Goal: Task Accomplishment & Management: Manage account settings

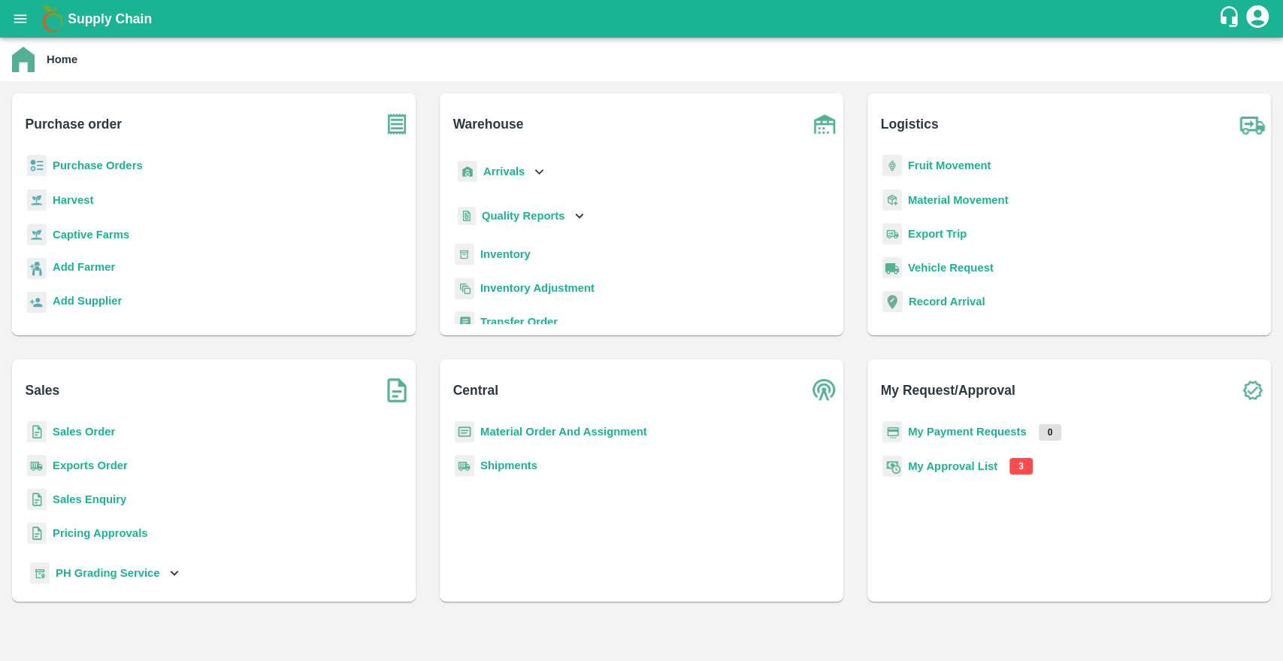
click at [953, 471] on b "My Approval List" at bounding box center [952, 466] width 89 height 12
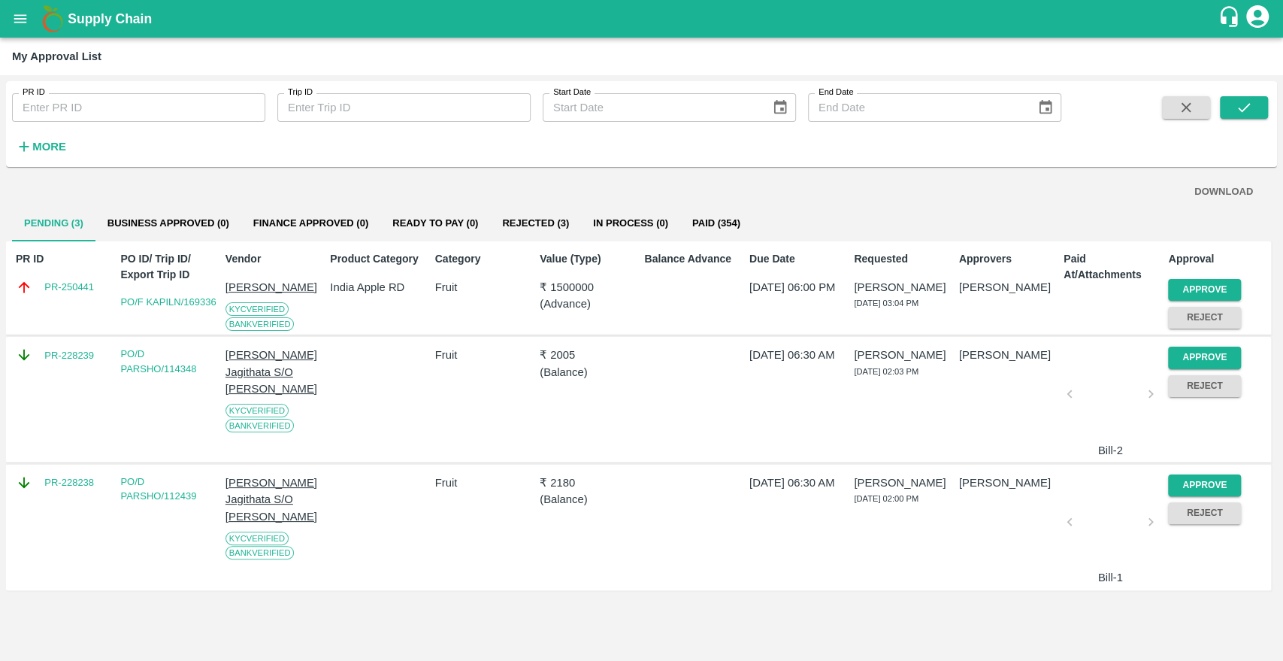
click at [1243, 281] on div "Approve Reject" at bounding box center [1214, 301] width 104 height 56
click at [1203, 282] on button "Approve" at bounding box center [1204, 290] width 73 height 22
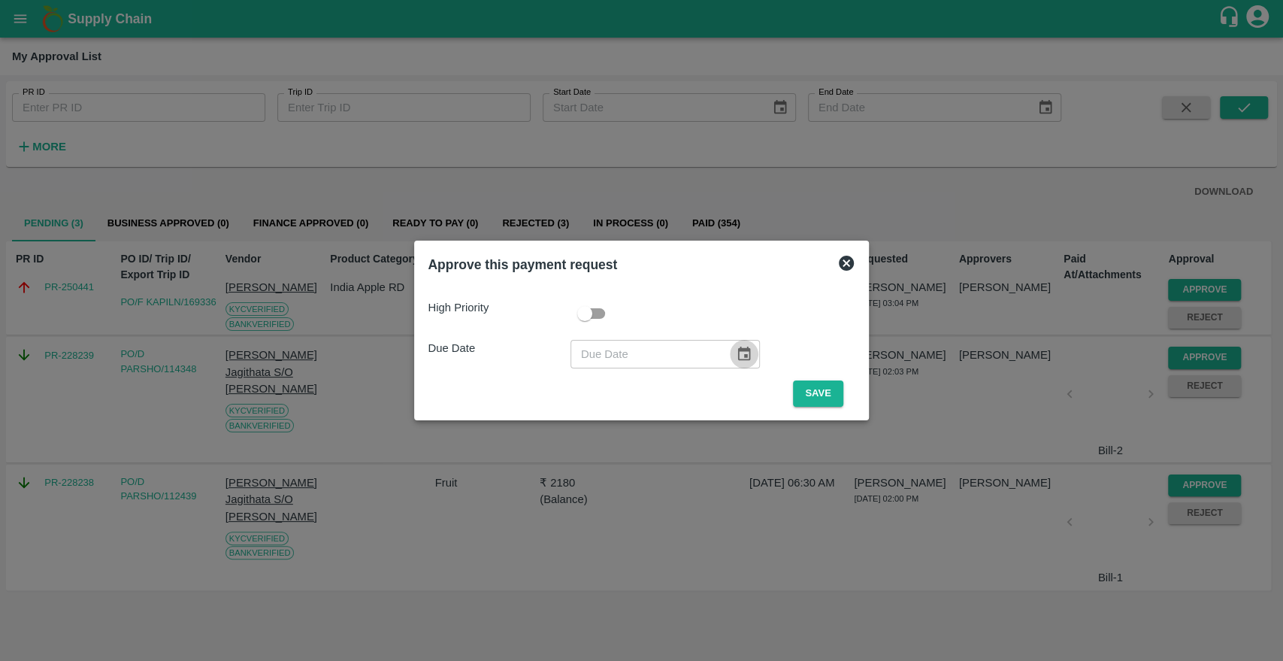
click at [737, 355] on icon "Choose date" at bounding box center [744, 354] width 17 height 17
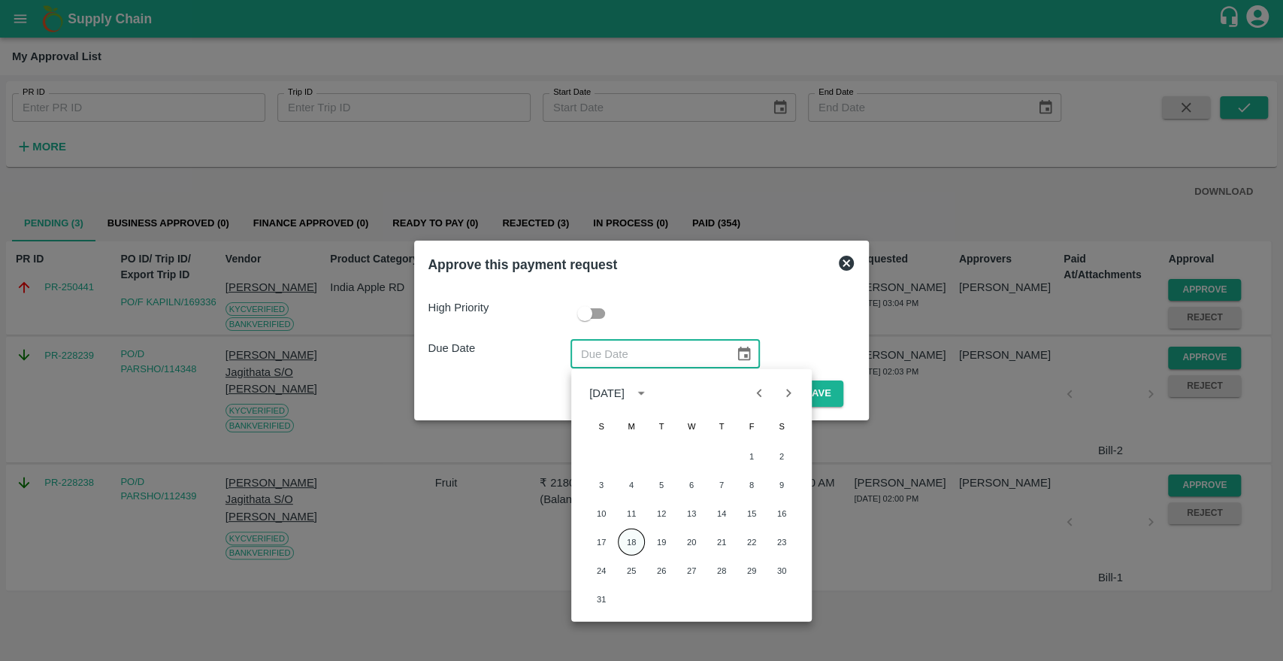
click at [622, 551] on button "18" at bounding box center [631, 541] width 27 height 27
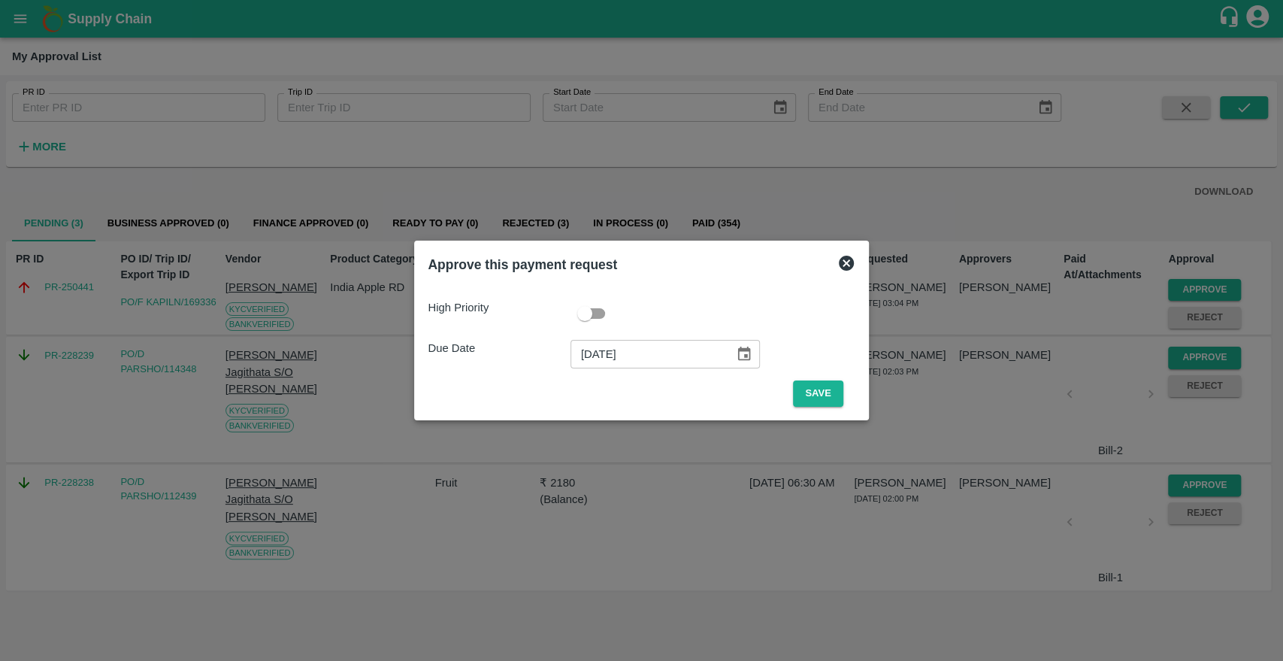
type input "[DATE]"
click at [818, 386] on button "Save" at bounding box center [818, 393] width 50 height 26
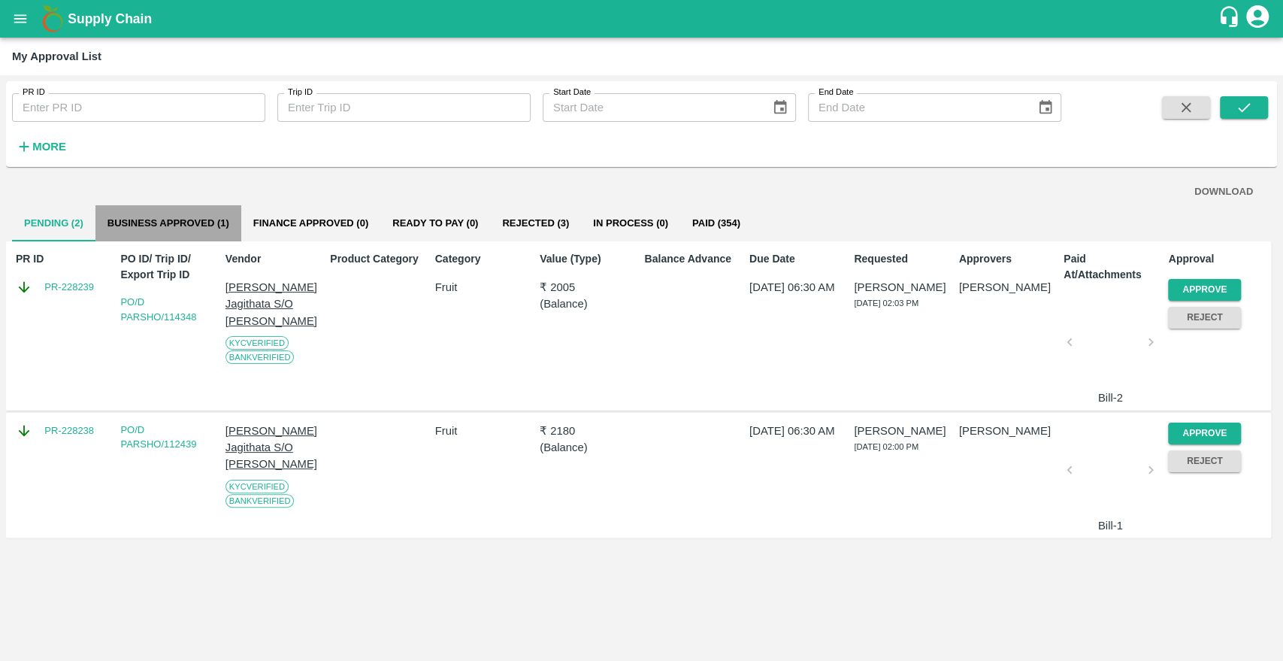
click at [144, 209] on button "Business Approved (1)" at bounding box center [168, 223] width 146 height 36
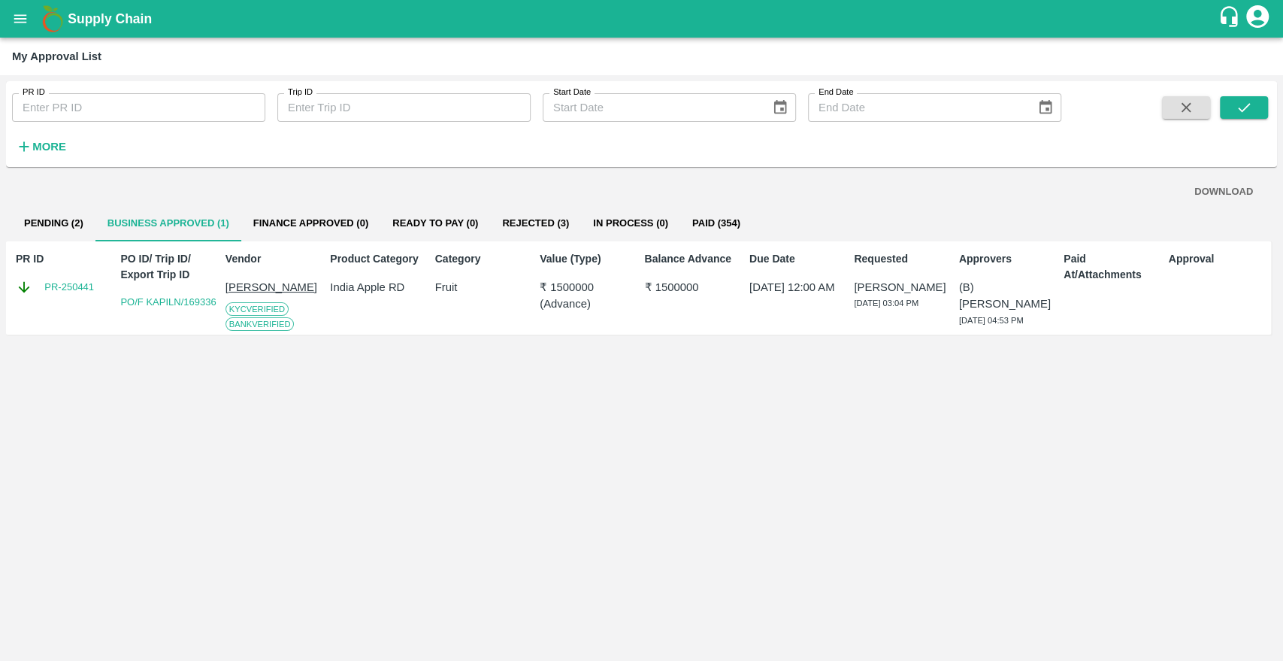
click at [56, 311] on div "PR ID PR-250441" at bounding box center [62, 288] width 104 height 86
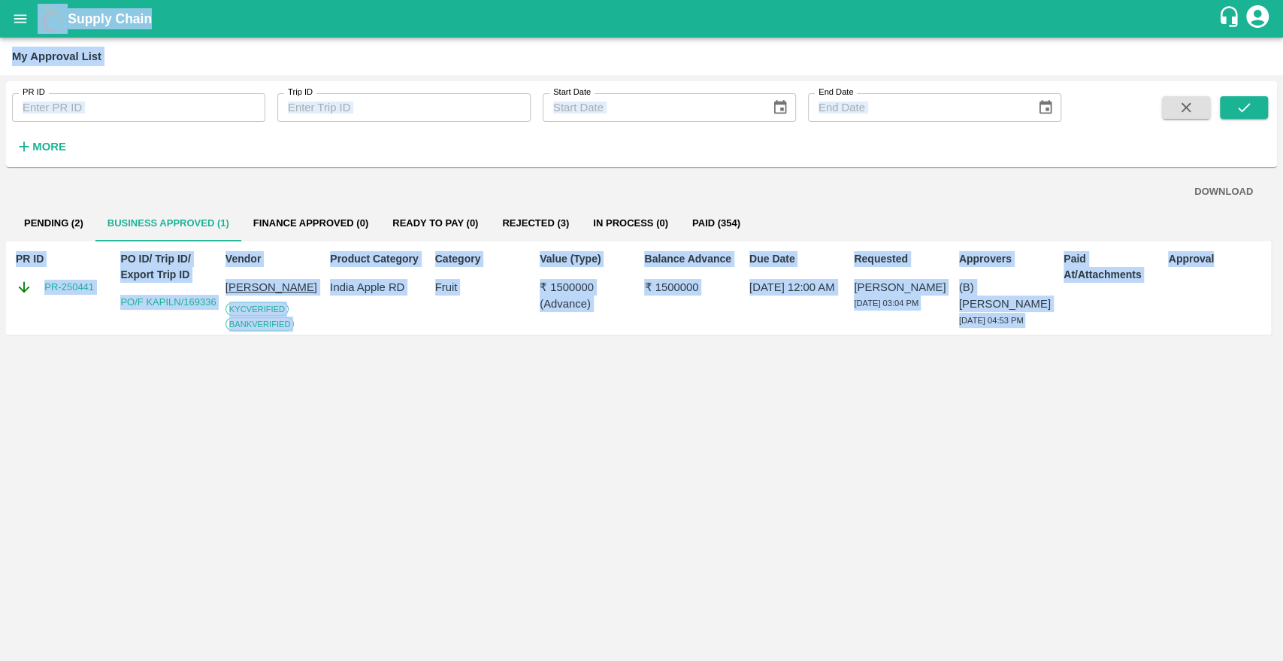
click at [66, 313] on div "PR ID PR-250441" at bounding box center [62, 288] width 104 height 86
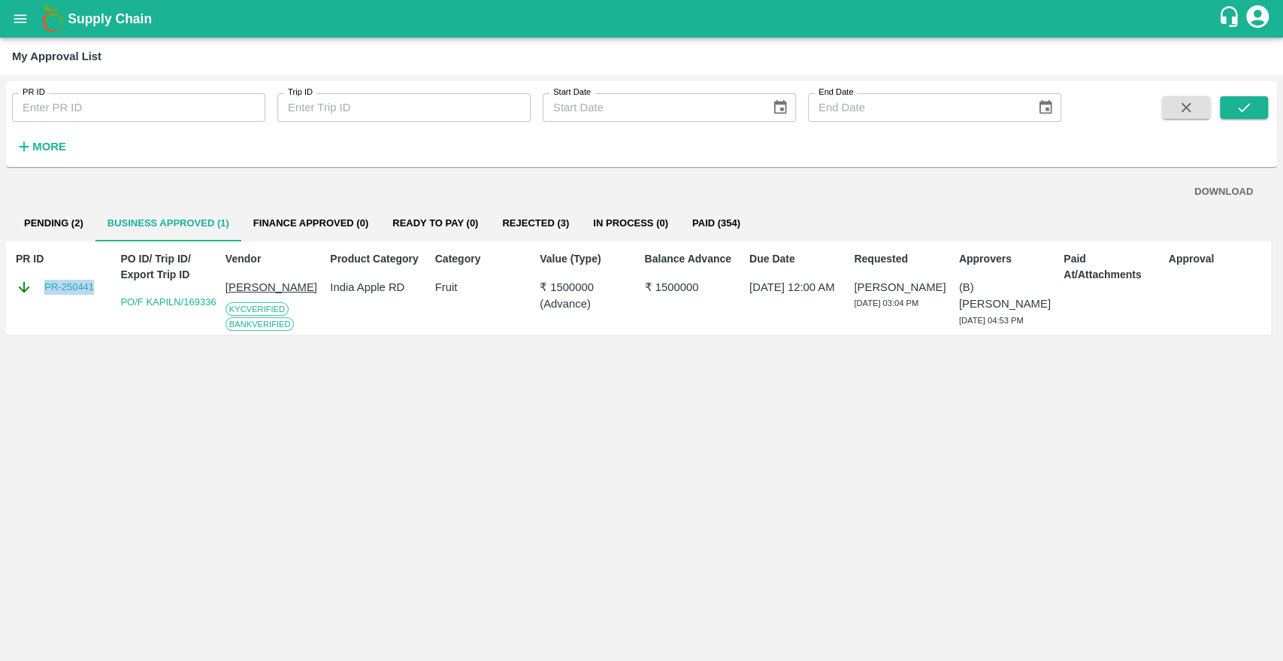
drag, startPoint x: 95, startPoint y: 281, endPoint x: 42, endPoint y: 281, distance: 52.6
click at [42, 281] on div "PR-250441" at bounding box center [65, 287] width 98 height 17
copy link "PR-250441"
